Goal: Task Accomplishment & Management: Manage account settings

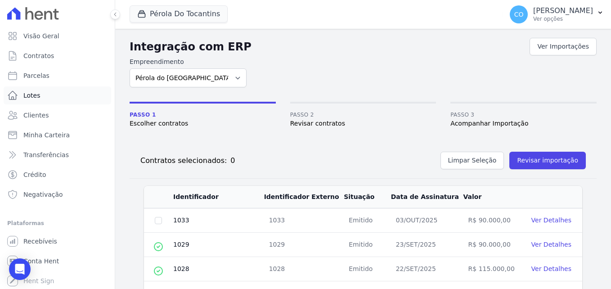
click at [35, 97] on span "Lotes" at bounding box center [31, 95] width 17 height 9
click at [42, 117] on span "Clientes" at bounding box center [35, 115] width 25 height 9
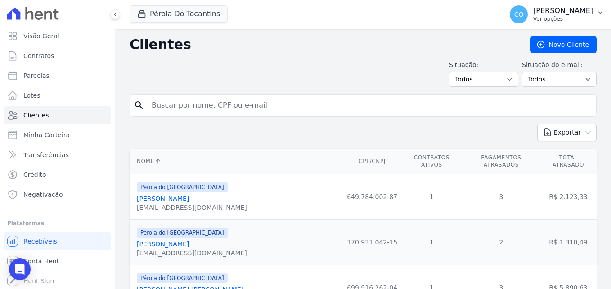
click at [601, 15] on icon "button" at bounding box center [600, 12] width 7 height 7
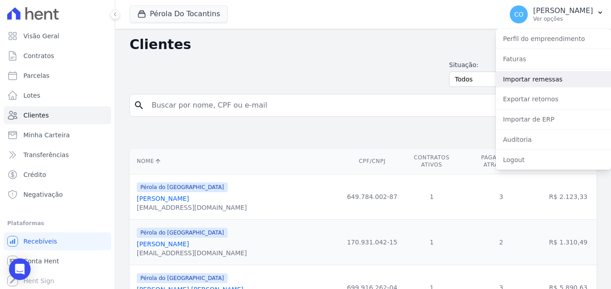
click at [528, 83] on link "Importar remessas" at bounding box center [553, 79] width 115 height 16
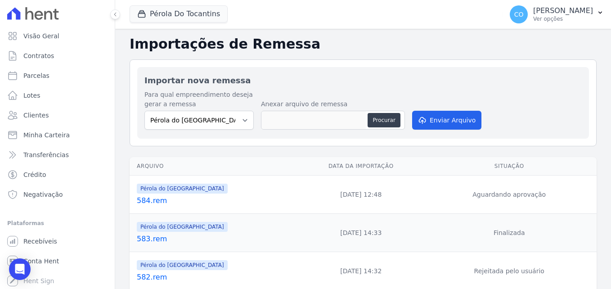
click at [150, 202] on link "584.rem" at bounding box center [217, 200] width 160 height 11
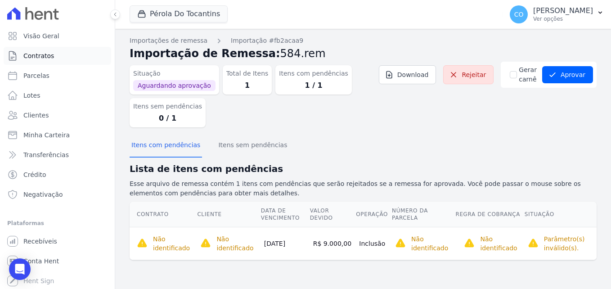
click at [42, 57] on span "Contratos" at bounding box center [38, 55] width 31 height 9
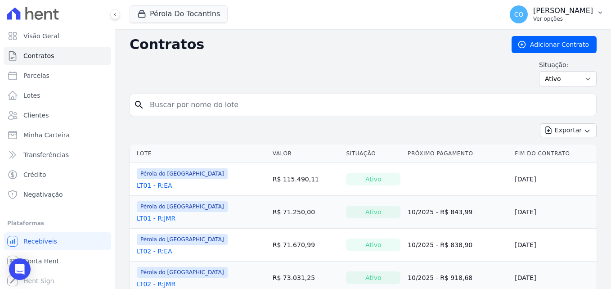
click at [601, 14] on icon "button" at bounding box center [600, 12] width 7 height 7
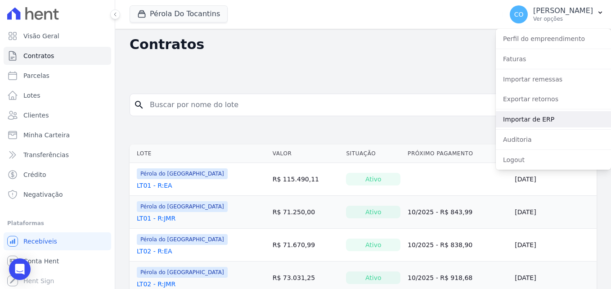
click at [530, 122] on link "Importar de ERP" at bounding box center [553, 119] width 115 height 16
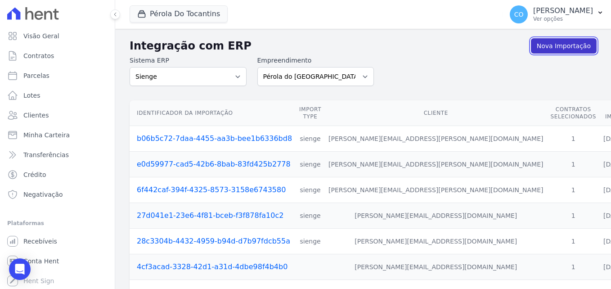
click at [563, 49] on link "Nova Importação" at bounding box center [564, 45] width 66 height 15
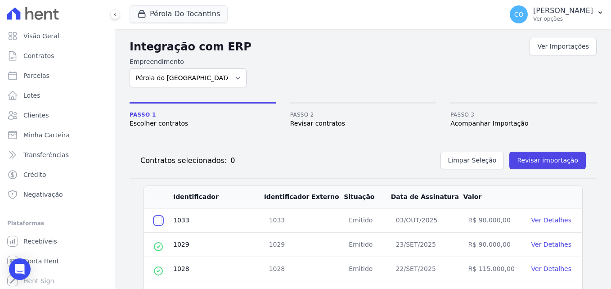
click at [160, 218] on input "checkbox" at bounding box center [158, 220] width 7 height 7
checkbox input "true"
click at [540, 163] on button "Revisar importação" at bounding box center [547, 161] width 76 height 18
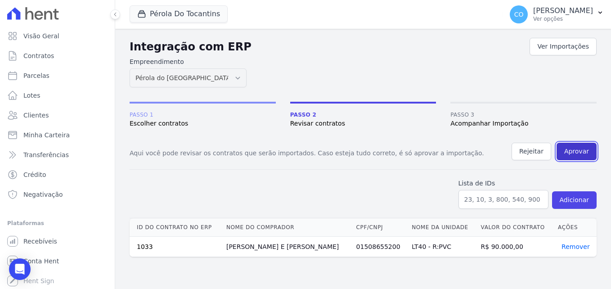
click at [579, 150] on button "Aprovar" at bounding box center [577, 152] width 40 height 18
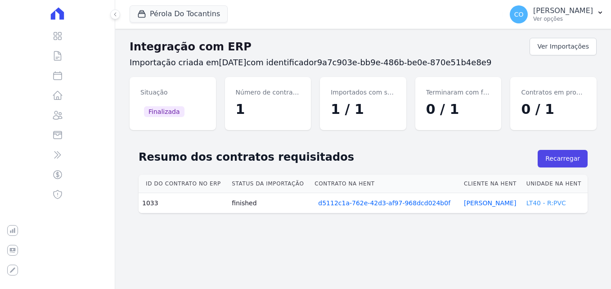
click at [553, 202] on link "LT40 - R:PVC" at bounding box center [546, 202] width 40 height 7
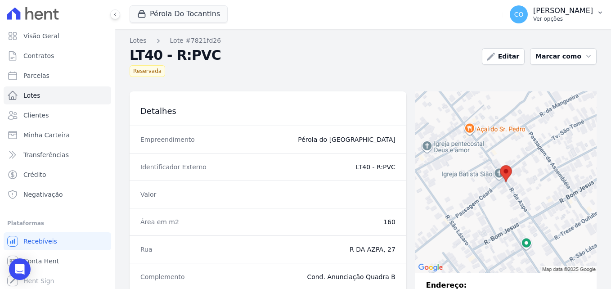
click at [589, 12] on p "[PERSON_NAME]" at bounding box center [563, 10] width 60 height 9
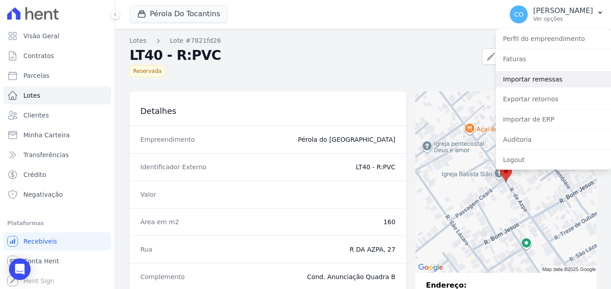
click at [539, 85] on link "Importar remessas" at bounding box center [553, 79] width 115 height 16
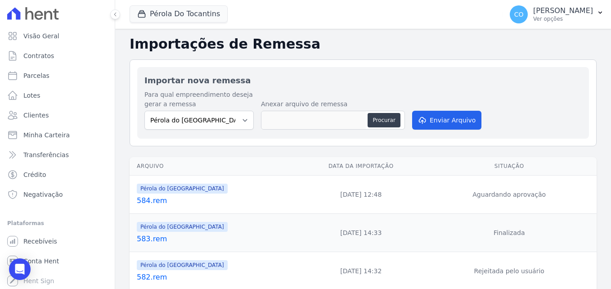
click at [154, 201] on link "584.rem" at bounding box center [217, 200] width 160 height 11
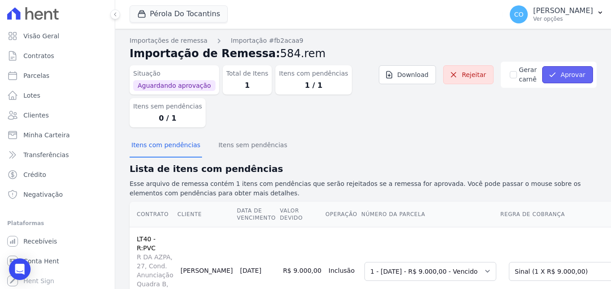
click at [554, 71] on button "Aprovar" at bounding box center [567, 74] width 51 height 17
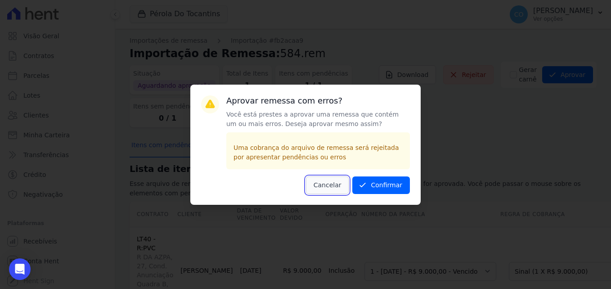
click at [324, 184] on button "Cancelar" at bounding box center [327, 185] width 43 height 18
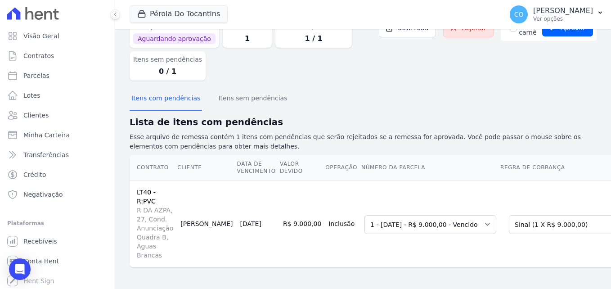
scroll to position [0, 51]
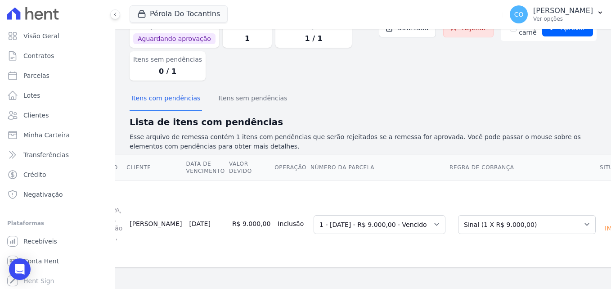
click at [603, 213] on div "Não importado" at bounding box center [623, 224] width 41 height 22
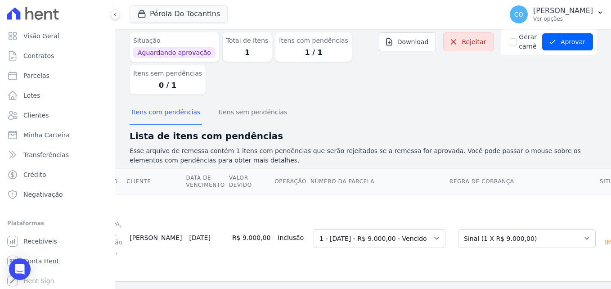
scroll to position [0, 0]
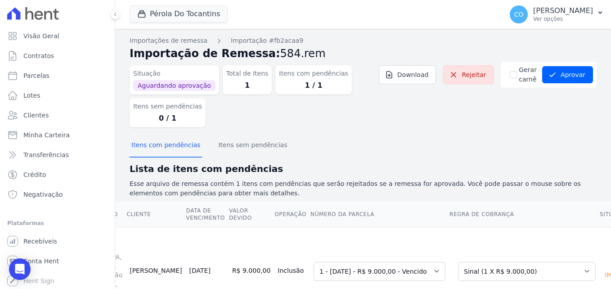
drag, startPoint x: 296, startPoint y: 86, endPoint x: 337, endPoint y: 79, distance: 42.0
click at [299, 86] on dd "1 / 1" at bounding box center [313, 85] width 69 height 11
click at [416, 76] on link "Download" at bounding box center [408, 74] width 58 height 19
click at [602, 12] on icon "button" at bounding box center [600, 12] width 7 height 7
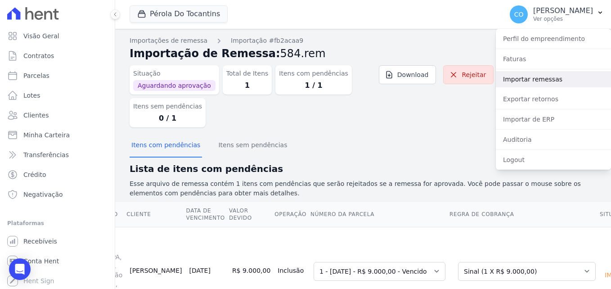
click at [533, 80] on link "Importar remessas" at bounding box center [553, 79] width 115 height 16
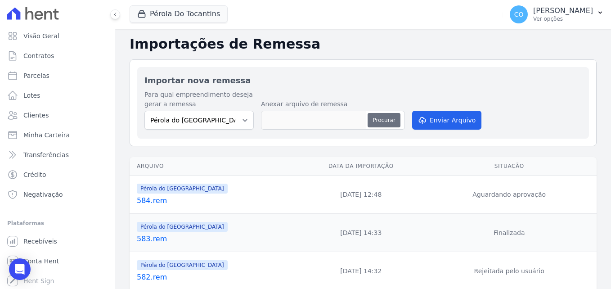
click at [382, 118] on button "Procurar" at bounding box center [384, 120] width 32 height 14
type input "584.rem"
click at [433, 117] on button "Enviar Arquivo" at bounding box center [446, 120] width 69 height 19
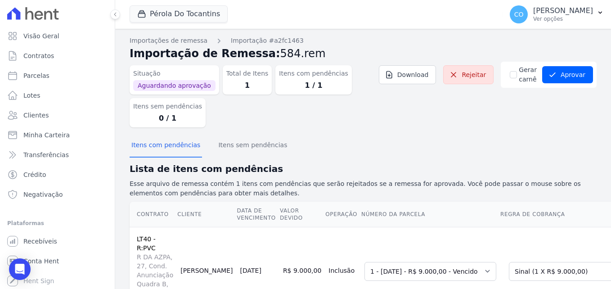
click at [295, 81] on dd "1 / 1" at bounding box center [313, 85] width 69 height 11
click at [310, 85] on dd "1 / 1" at bounding box center [313, 85] width 69 height 11
click at [238, 80] on dd "1" at bounding box center [247, 85] width 42 height 11
click at [162, 88] on span "Aguardando aprovação" at bounding box center [174, 85] width 82 height 11
click at [300, 92] on div "Itens com pendências 1 / 1" at bounding box center [313, 79] width 76 height 29
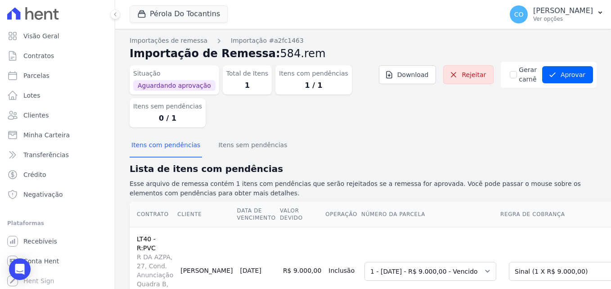
click at [301, 90] on dd "1 / 1" at bounding box center [313, 85] width 69 height 11
click at [477, 72] on link "Rejeitar" at bounding box center [468, 74] width 50 height 19
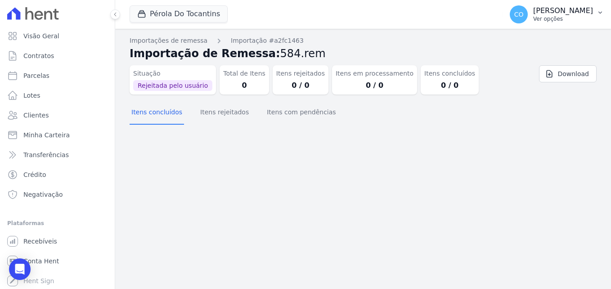
click at [597, 14] on icon "button" at bounding box center [600, 12] width 7 height 7
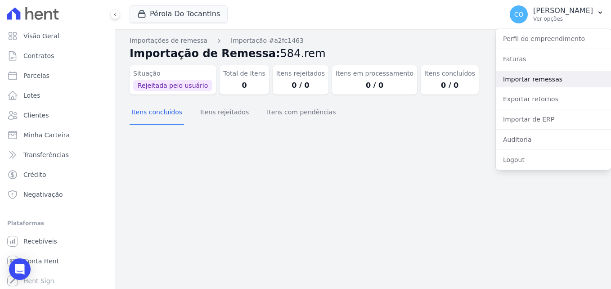
click at [528, 79] on link "Importar remessas" at bounding box center [553, 79] width 115 height 16
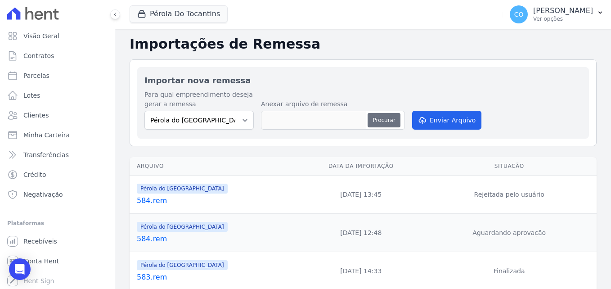
click at [378, 121] on button "Procurar" at bounding box center [384, 120] width 32 height 14
type input "584.rem"
click at [445, 118] on button "Enviar Arquivo" at bounding box center [446, 120] width 69 height 19
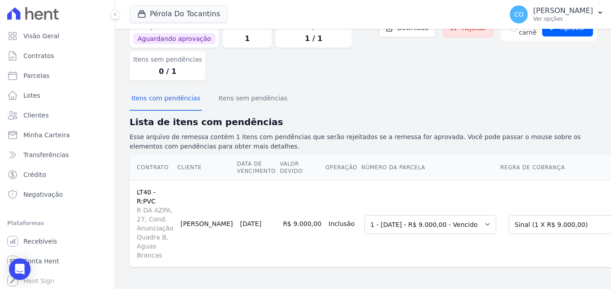
scroll to position [63, 0]
drag, startPoint x: 512, startPoint y: 272, endPoint x: 557, endPoint y: 268, distance: 45.7
click at [557, 268] on div "Importações de remessa Importação #63da36fe Importação de Remessa: 584.rem Situ…" at bounding box center [363, 135] width 467 height 292
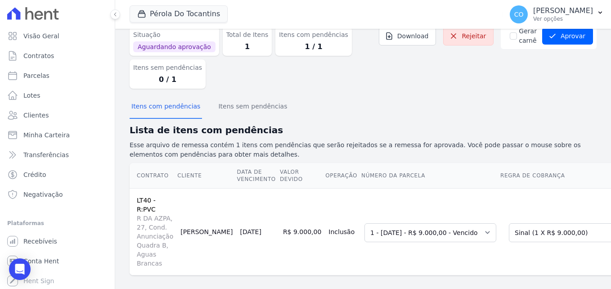
scroll to position [0, 0]
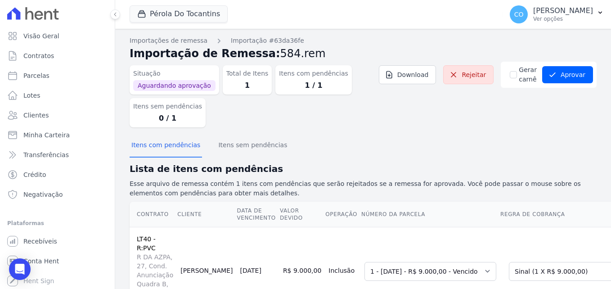
click at [293, 77] on dt "Itens com pendências" at bounding box center [313, 73] width 69 height 9
click at [308, 86] on dd "1 / 1" at bounding box center [313, 85] width 69 height 11
click at [302, 84] on dd "1 / 1" at bounding box center [313, 85] width 69 height 11
click at [550, 71] on icon "submit" at bounding box center [552, 74] width 9 height 9
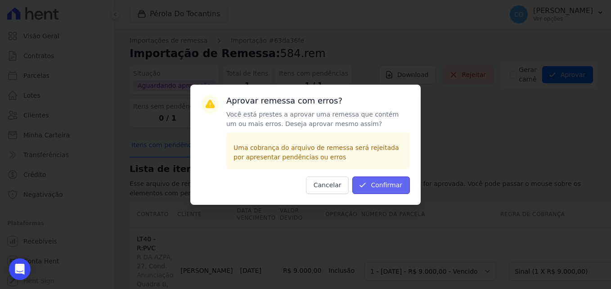
click at [394, 187] on button "Confirmar" at bounding box center [381, 185] width 58 height 18
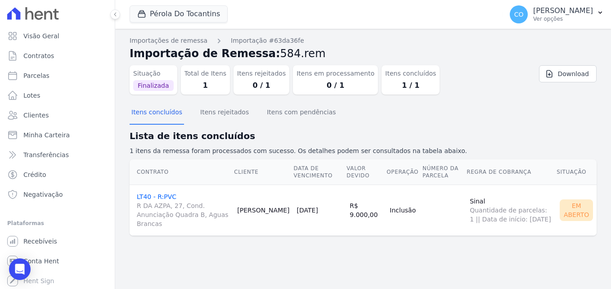
click at [150, 197] on link "LT40 - R:PVC R DA AZPA, 27, Cond. Anunciação Quadra B, Aguas Brancas" at bounding box center [183, 210] width 93 height 35
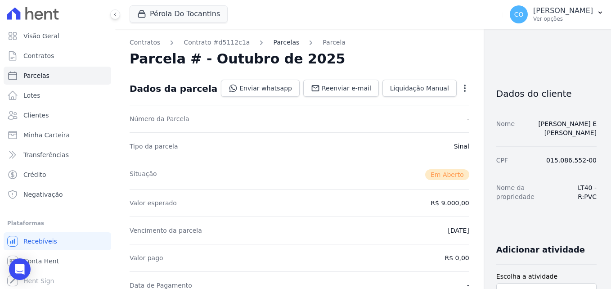
click at [273, 42] on link "Parcelas" at bounding box center [286, 42] width 26 height 9
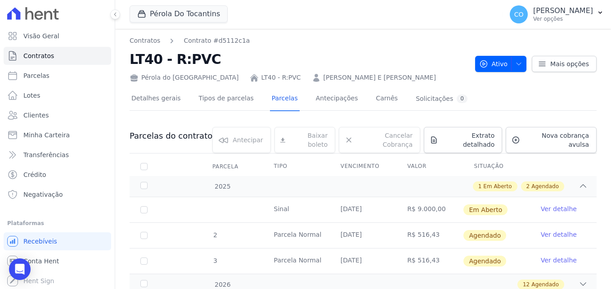
click at [555, 204] on link "Ver detalhe" at bounding box center [559, 208] width 36 height 9
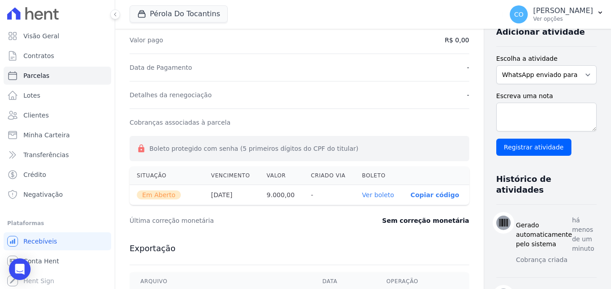
scroll to position [315, 0]
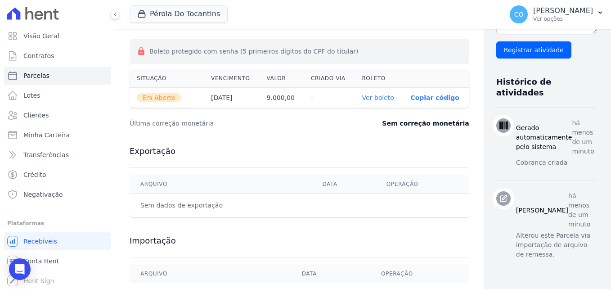
click at [362, 98] on link "Ver boleto" at bounding box center [378, 97] width 32 height 7
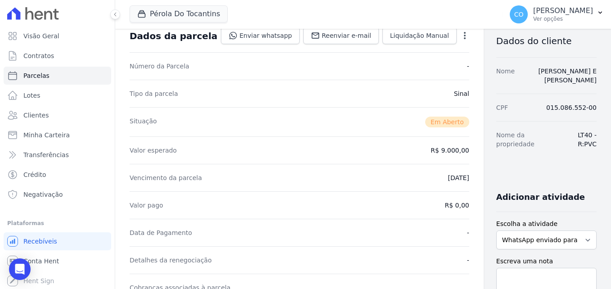
scroll to position [0, 0]
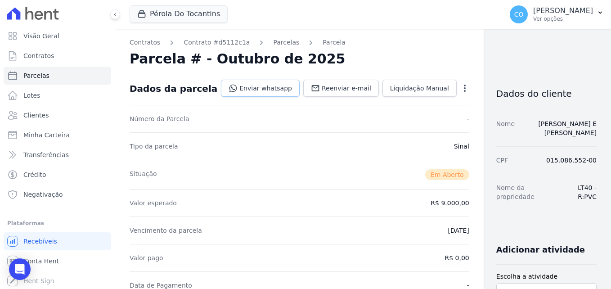
click at [253, 89] on link "Enviar whatsapp" at bounding box center [260, 88] width 79 height 17
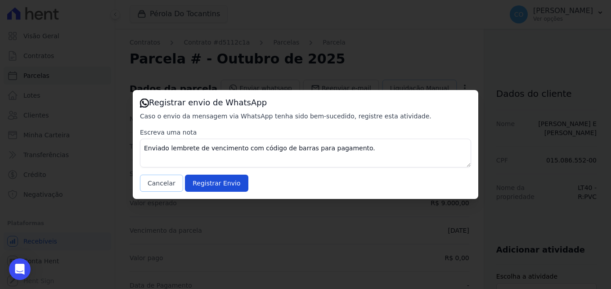
drag, startPoint x: 162, startPoint y: 184, endPoint x: 394, endPoint y: 81, distance: 254.6
click at [162, 184] on button "Cancelar" at bounding box center [161, 183] width 43 height 17
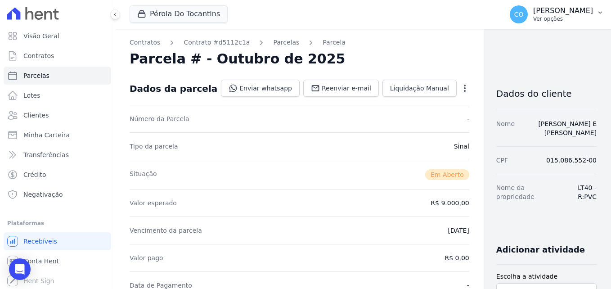
click at [600, 14] on icon "button" at bounding box center [600, 12] width 7 height 7
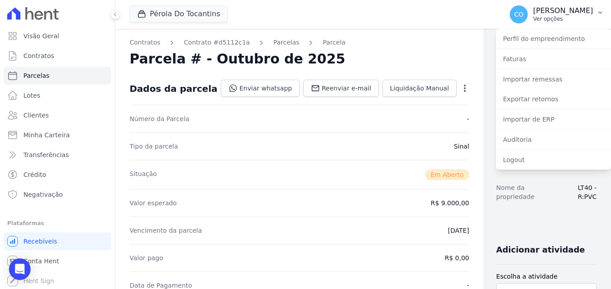
click at [596, 12] on button "CO [PERSON_NAME] Ver opções" at bounding box center [557, 14] width 108 height 25
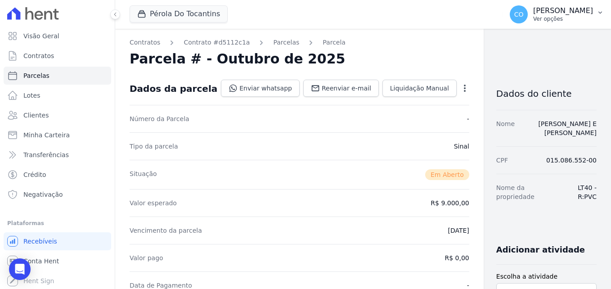
click at [600, 12] on icon "button" at bounding box center [600, 12] width 7 height 7
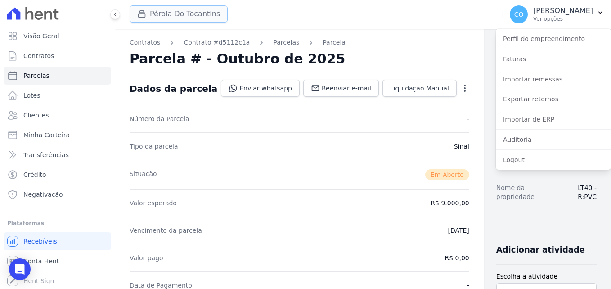
click at [181, 13] on button "Pérola Do Tocantins" at bounding box center [179, 13] width 98 height 17
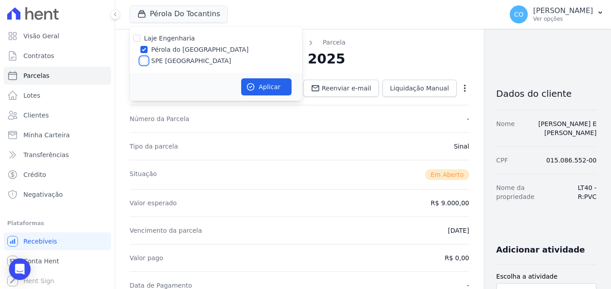
drag, startPoint x: 142, startPoint y: 58, endPoint x: 154, endPoint y: 57, distance: 11.8
click at [143, 58] on input "SPE [GEOGRAPHIC_DATA]" at bounding box center [143, 60] width 7 height 7
checkbox input "true"
drag, startPoint x: 145, startPoint y: 62, endPoint x: 152, endPoint y: 49, distance: 14.9
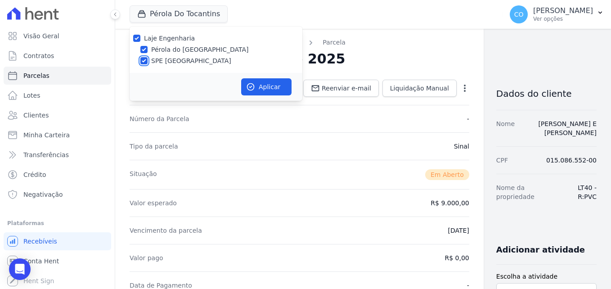
click at [145, 61] on input "SPE [GEOGRAPHIC_DATA]" at bounding box center [143, 60] width 7 height 7
checkbox input "false"
click at [306, 15] on div "Pérola Do Tocantins Laje Engenharia Pérola do [GEOGRAPHIC_DATA] SPE [GEOGRAPHIC…" at bounding box center [314, 15] width 369 height 30
click at [261, 83] on button "Aplicar" at bounding box center [266, 86] width 50 height 17
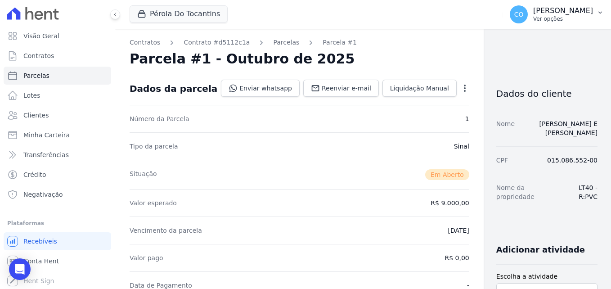
click at [600, 12] on icon "button" at bounding box center [600, 12] width 7 height 7
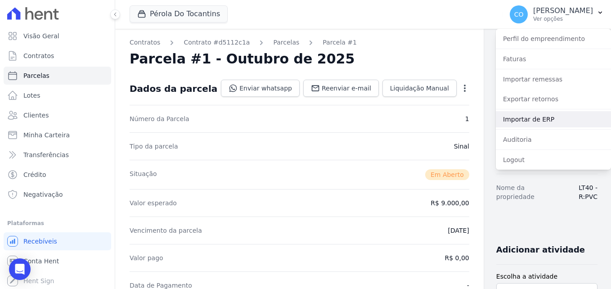
click at [534, 121] on link "Importar de ERP" at bounding box center [553, 119] width 115 height 16
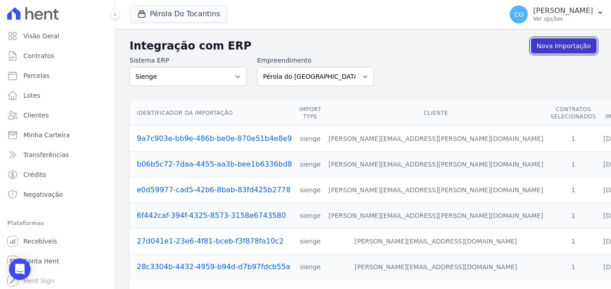
click at [568, 45] on link "Nova Importação" at bounding box center [564, 45] width 66 height 15
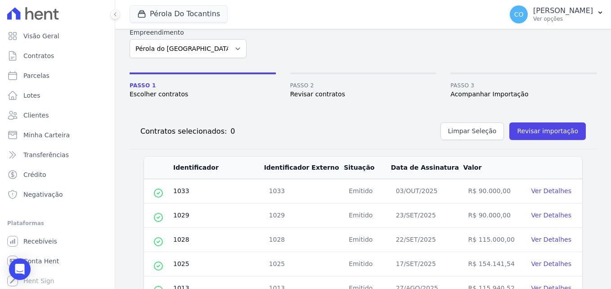
scroll to position [45, 0]
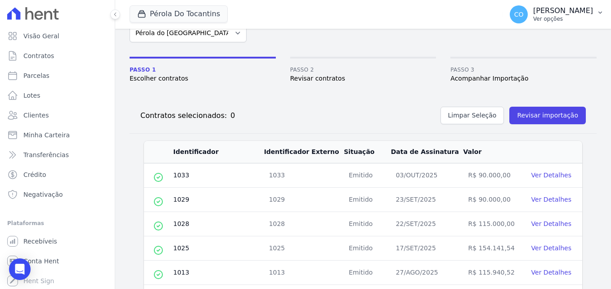
click at [604, 12] on button "CO [PERSON_NAME] Ver opções" at bounding box center [557, 14] width 108 height 25
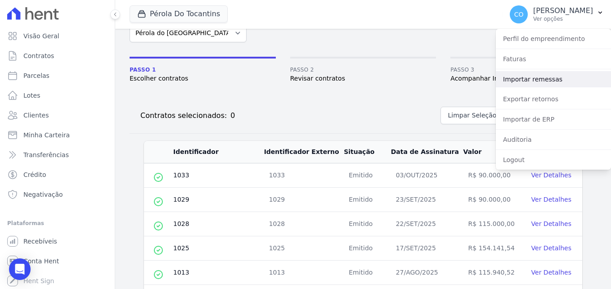
click at [531, 80] on link "Importar remessas" at bounding box center [553, 79] width 115 height 16
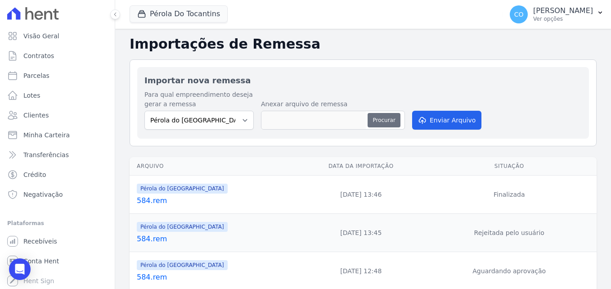
click at [386, 118] on button "Procurar" at bounding box center [384, 120] width 32 height 14
click at [602, 12] on icon "button" at bounding box center [600, 12] width 7 height 7
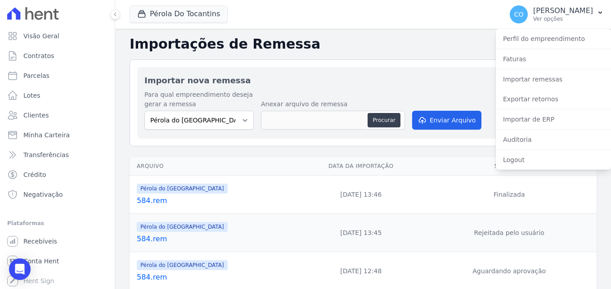
drag, startPoint x: 398, startPoint y: 92, endPoint x: 408, endPoint y: 84, distance: 13.4
click at [398, 92] on div "Para qual empreendimento deseja gerar a remessa Pérola do [GEOGRAPHIC_DATA] SPE…" at bounding box center [362, 110] width 437 height 41
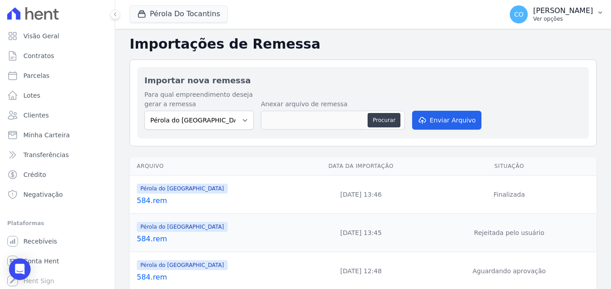
click at [606, 13] on button "CO [PERSON_NAME] Ver opções" at bounding box center [557, 14] width 108 height 25
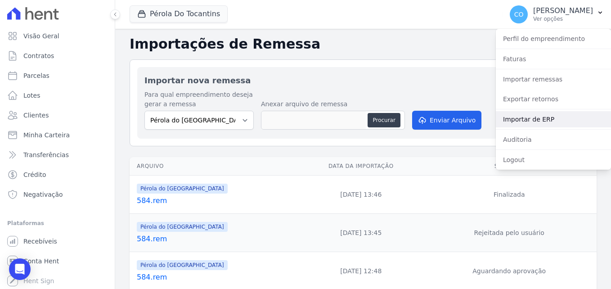
click at [544, 117] on link "Importar de ERP" at bounding box center [553, 119] width 115 height 16
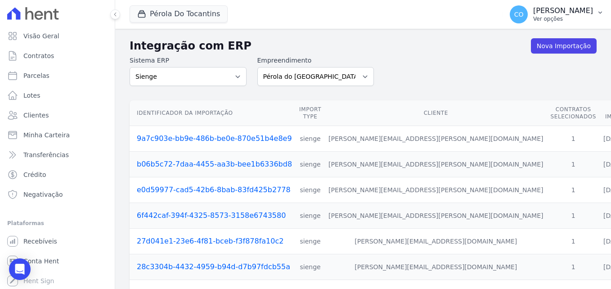
click at [600, 14] on icon "button" at bounding box center [600, 12] width 7 height 7
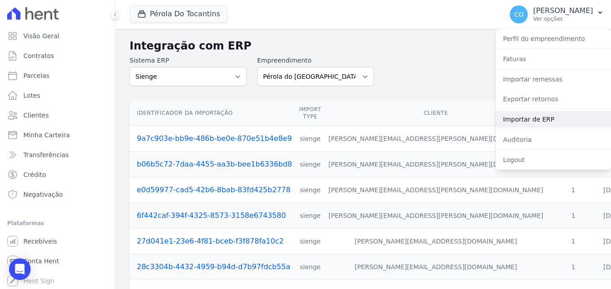
click at [534, 121] on link "Importar de ERP" at bounding box center [553, 119] width 115 height 16
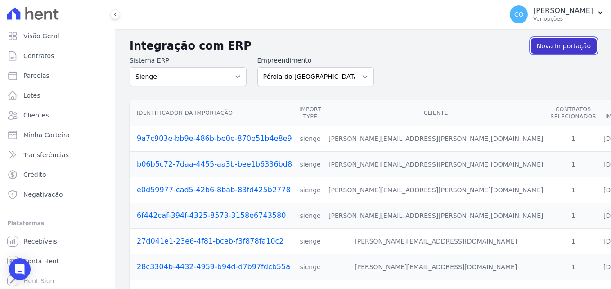
click at [563, 46] on link "Nova Importação" at bounding box center [564, 45] width 66 height 15
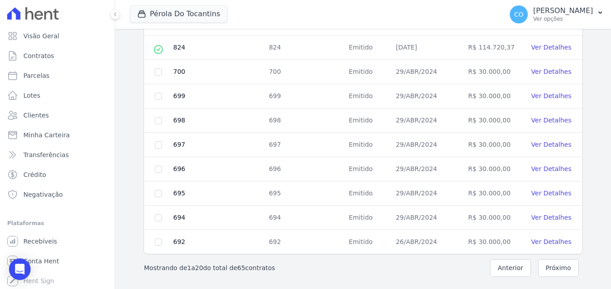
scroll to position [440, 0]
click at [157, 242] on input "checkbox" at bounding box center [158, 241] width 7 height 7
checkbox input "true"
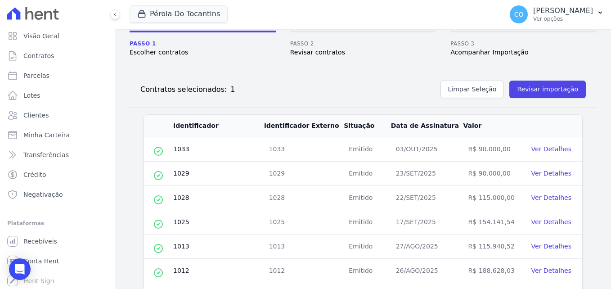
scroll to position [0, 0]
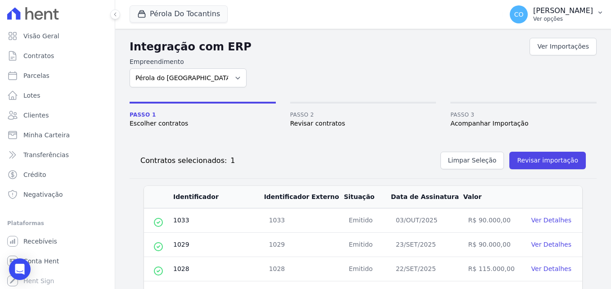
click at [602, 12] on icon "button" at bounding box center [600, 13] width 4 height 2
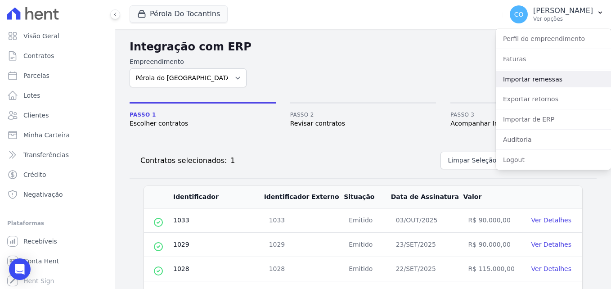
click at [531, 81] on link "Importar remessas" at bounding box center [553, 79] width 115 height 16
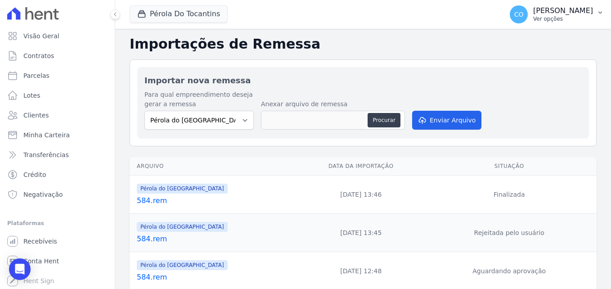
click at [602, 10] on icon "button" at bounding box center [600, 12] width 7 height 7
